Goal: Task Accomplishment & Management: Manage account settings

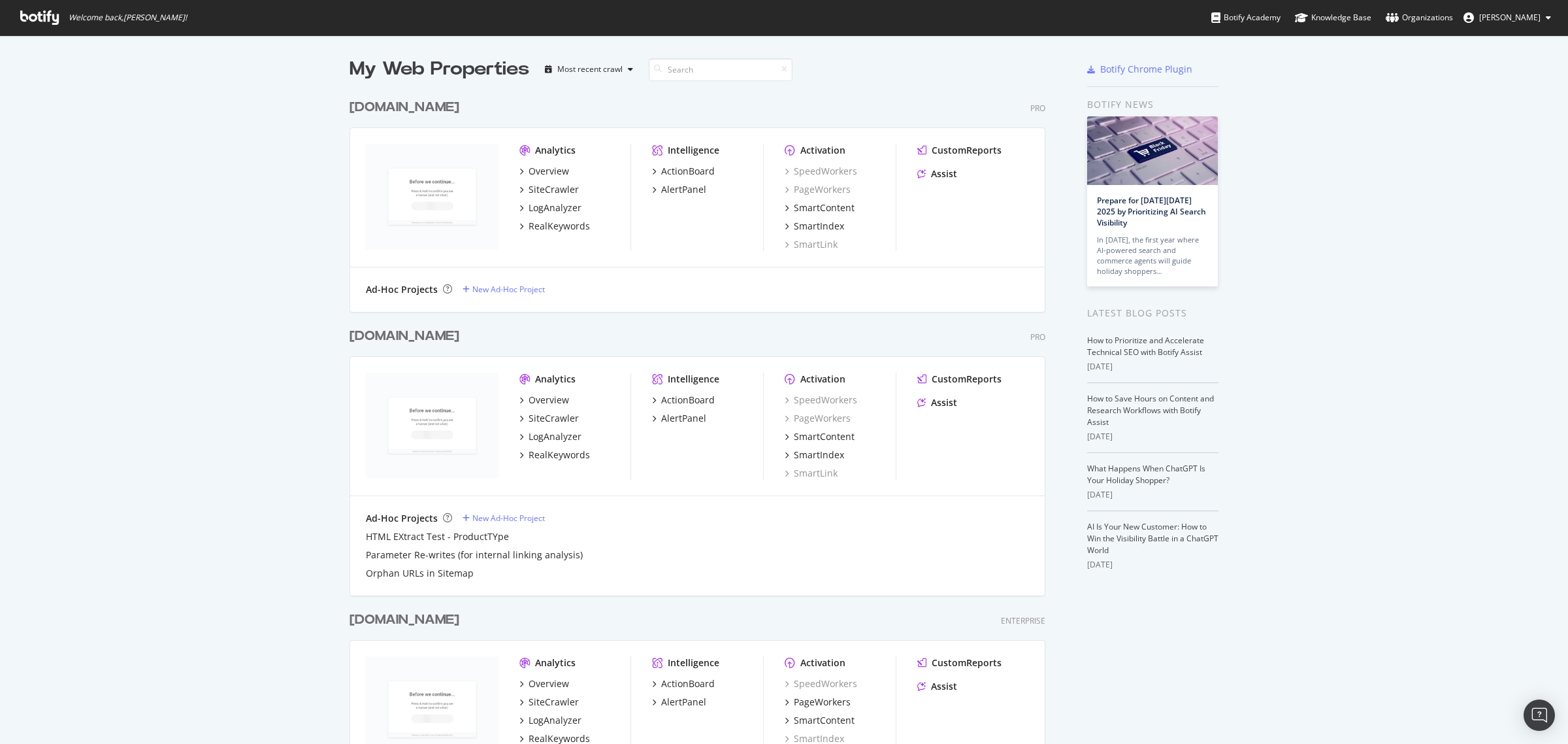
scroll to position [732, 1543]
click at [521, 399] on div "Overview" at bounding box center [544, 400] width 49 height 13
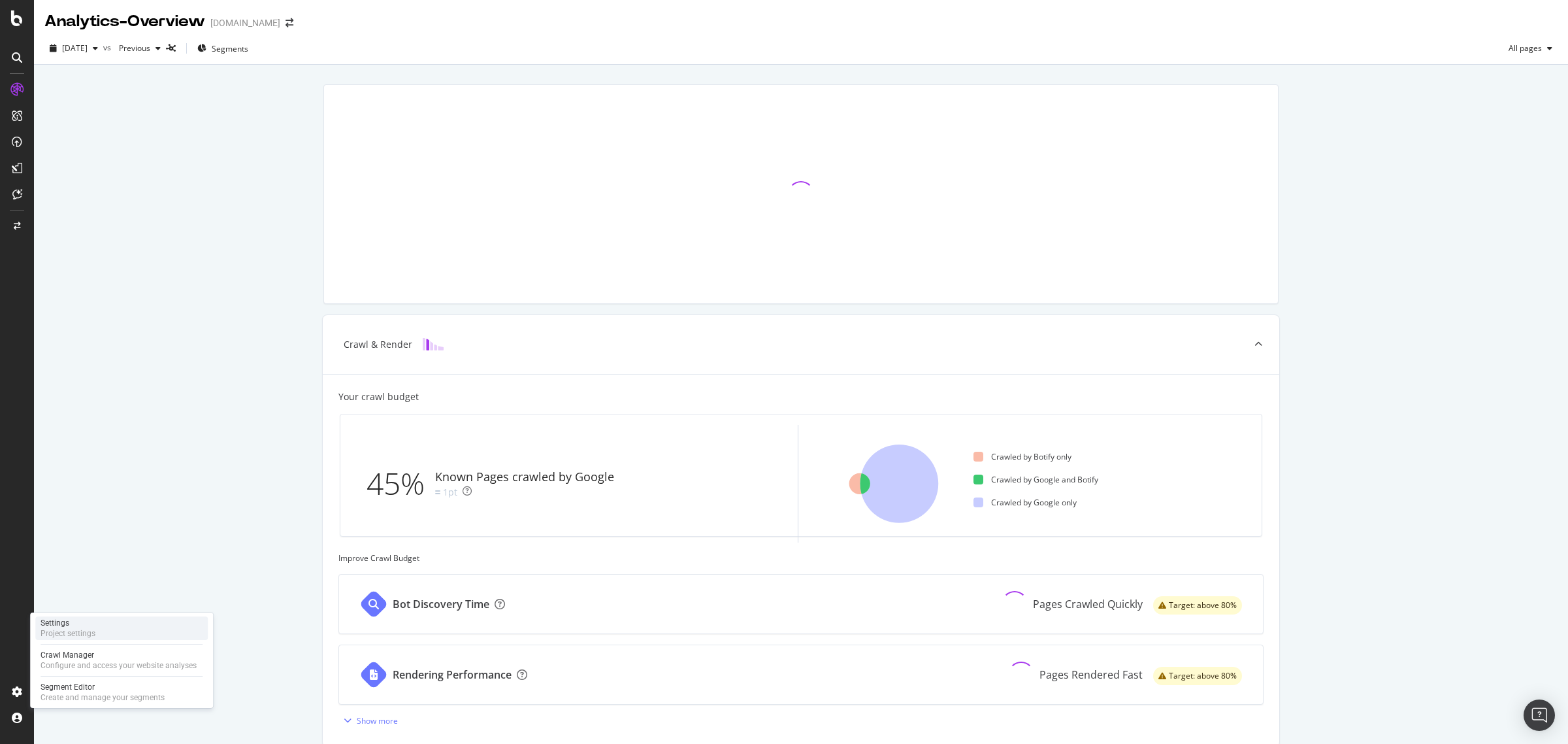
click at [85, 638] on div "Project settings" at bounding box center [68, 633] width 55 height 10
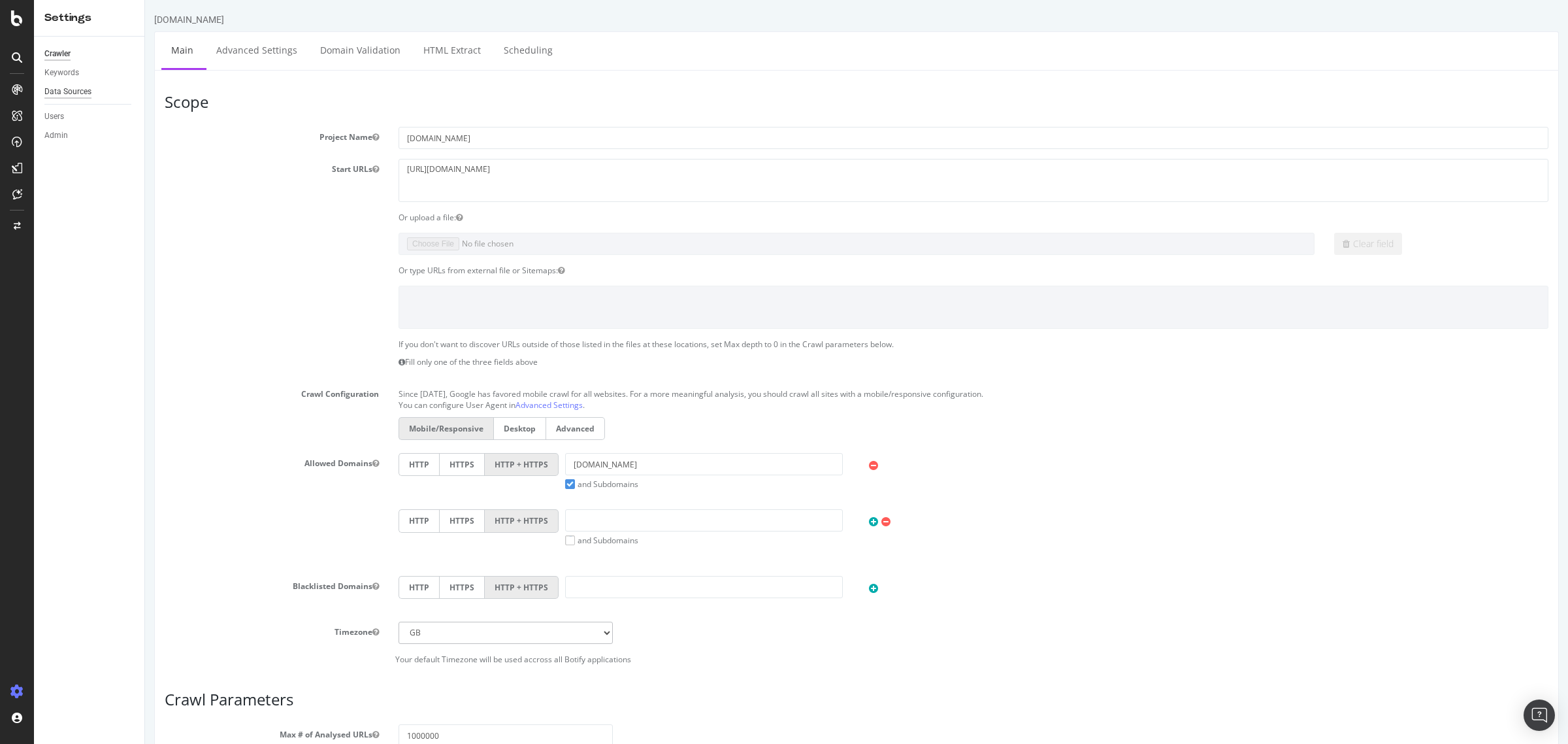
click at [76, 97] on div "Data Sources" at bounding box center [68, 92] width 47 height 14
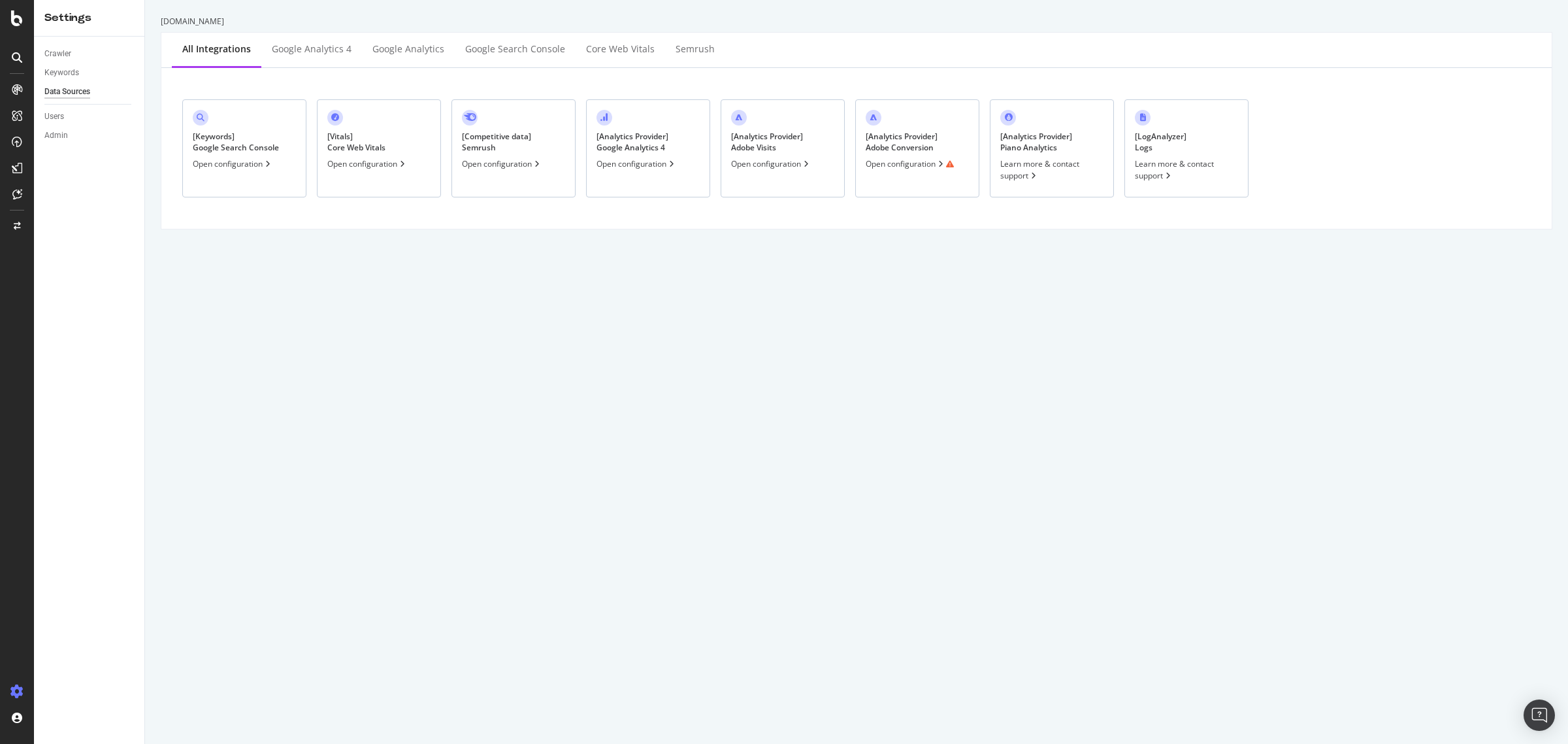
click at [900, 166] on div "Open configuration" at bounding box center [909, 164] width 88 height 11
